Goal: Task Accomplishment & Management: Manage account settings

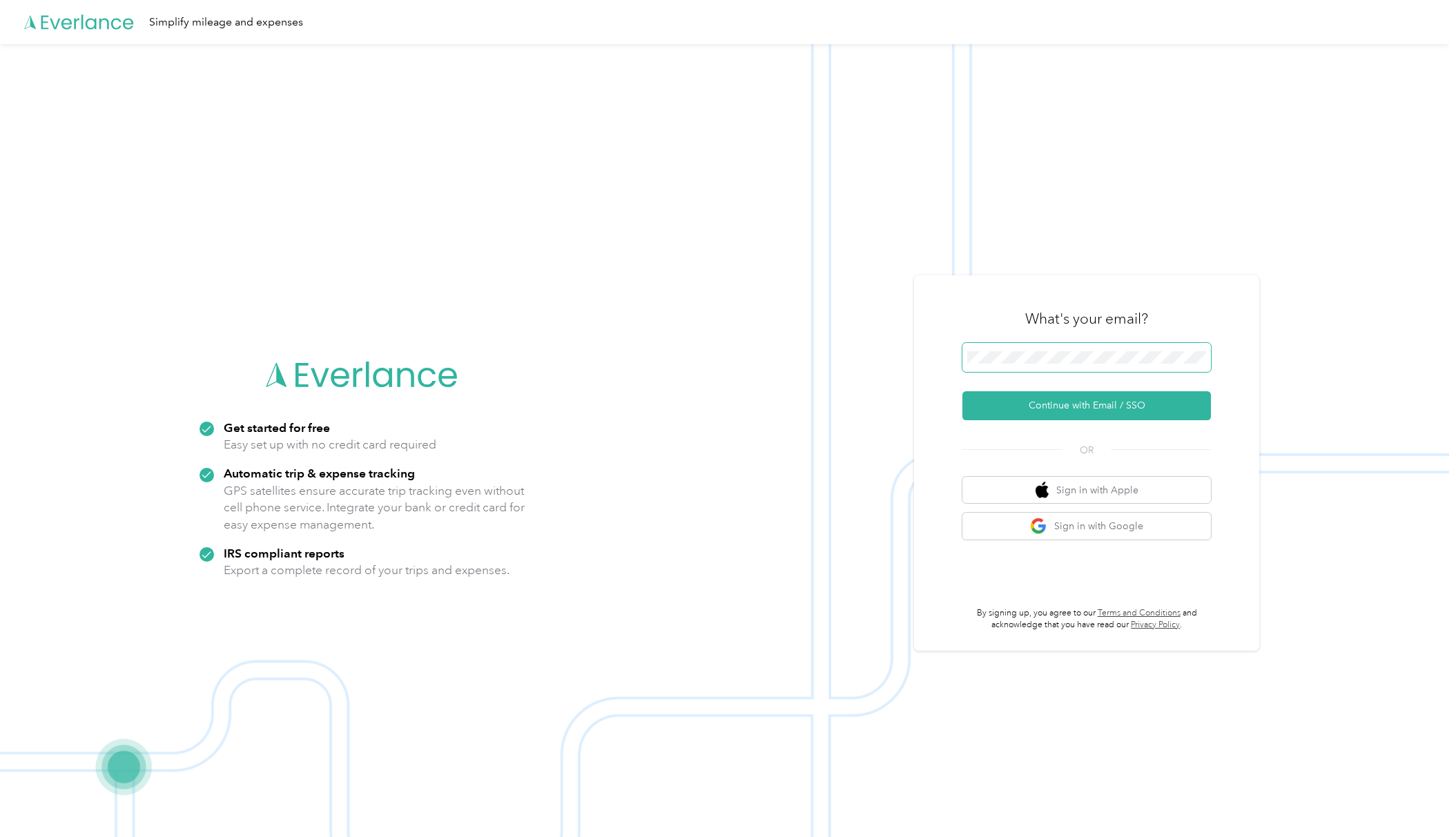
click at [1052, 348] on span at bounding box center [1086, 357] width 248 height 29
click at [962, 391] on button "Continue with Email / SSO" at bounding box center [1086, 406] width 248 height 29
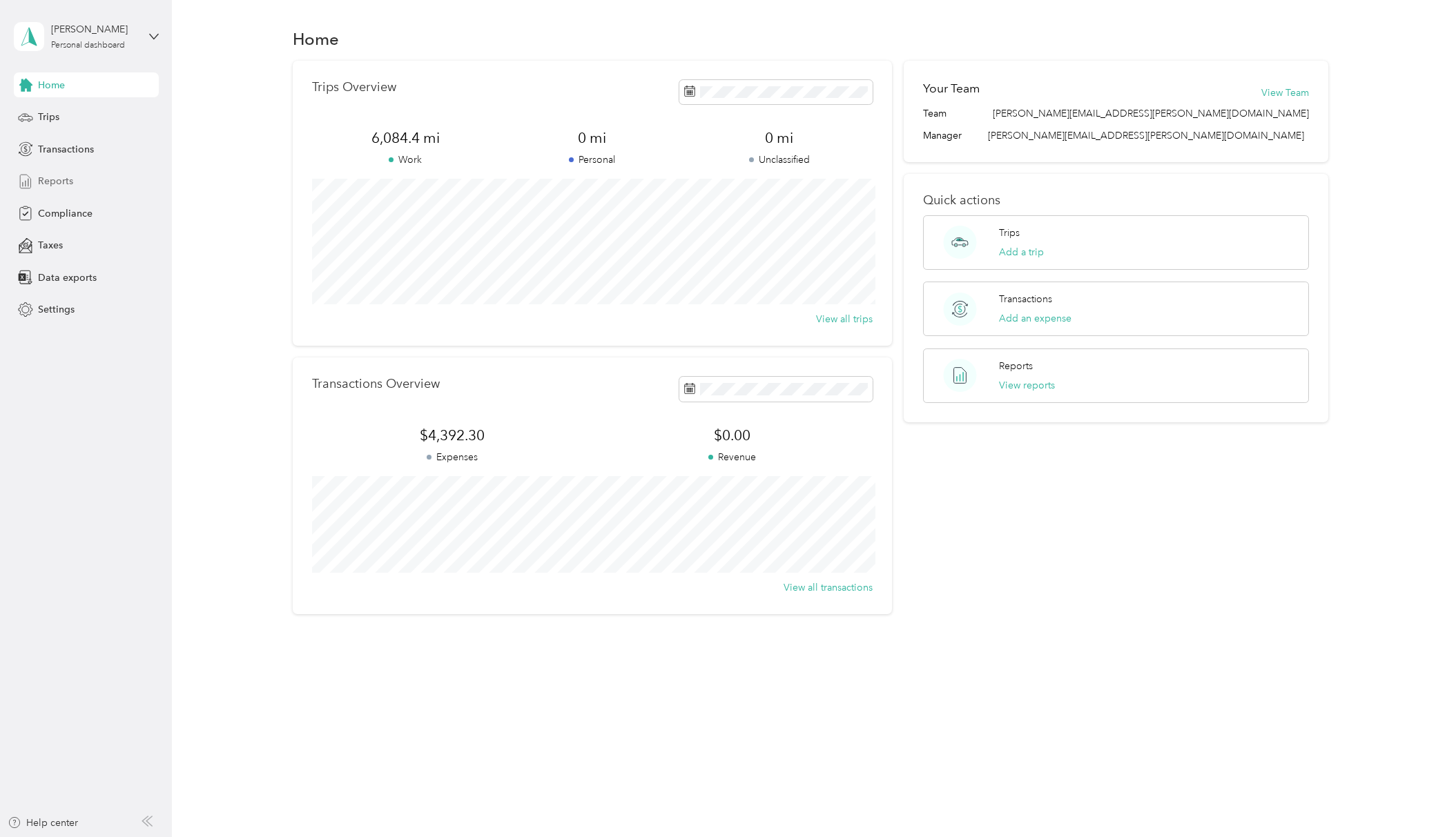
click at [54, 178] on span "Reports" at bounding box center [56, 181] width 36 height 15
